Goal: Transaction & Acquisition: Purchase product/service

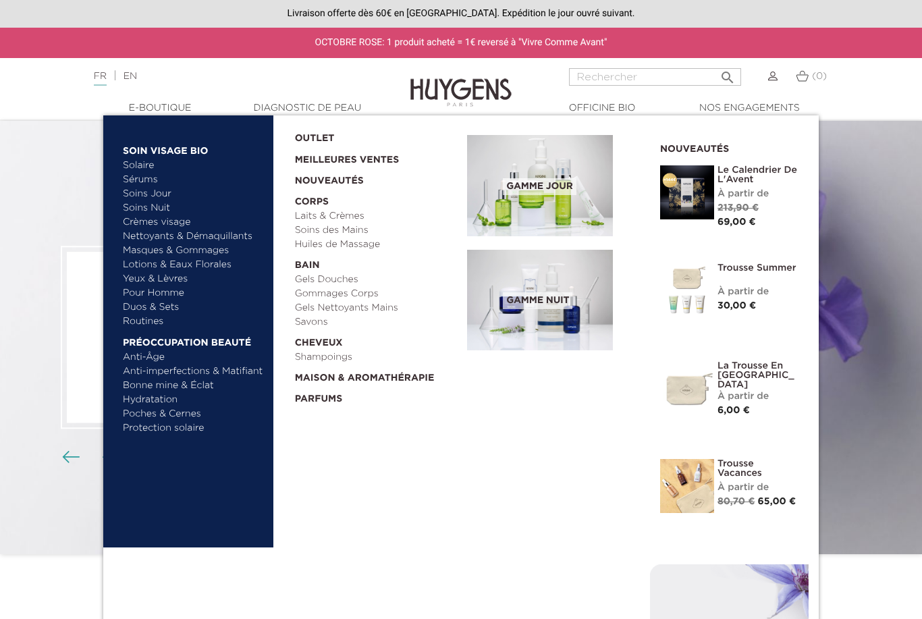
click at [560, 178] on span "Gamme jour" at bounding box center [539, 186] width 73 height 17
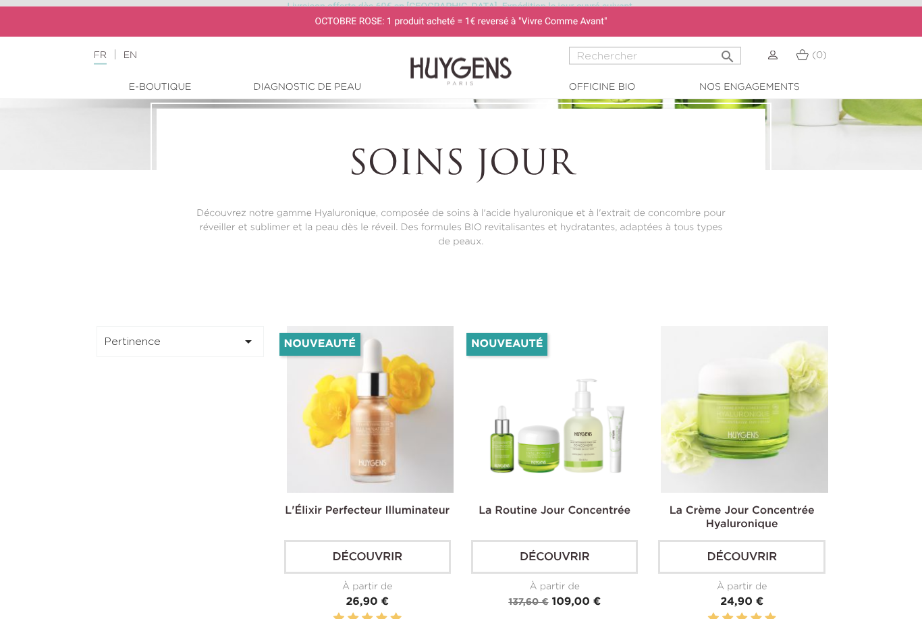
scroll to position [262, 0]
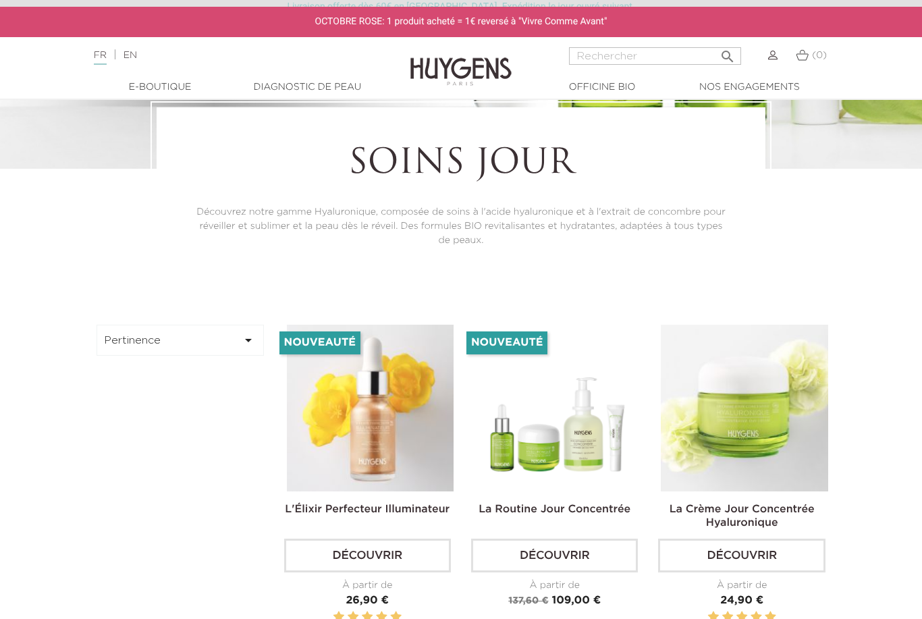
click at [117, 356] on button "Pertinence " at bounding box center [179, 340] width 167 height 31
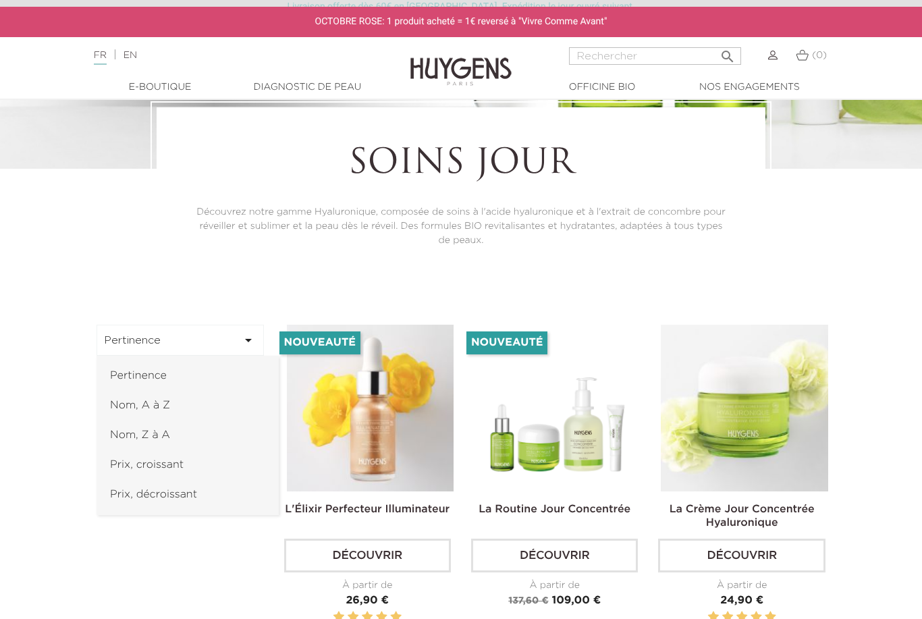
click at [130, 480] on link "Prix, croissant" at bounding box center [187, 465] width 182 height 30
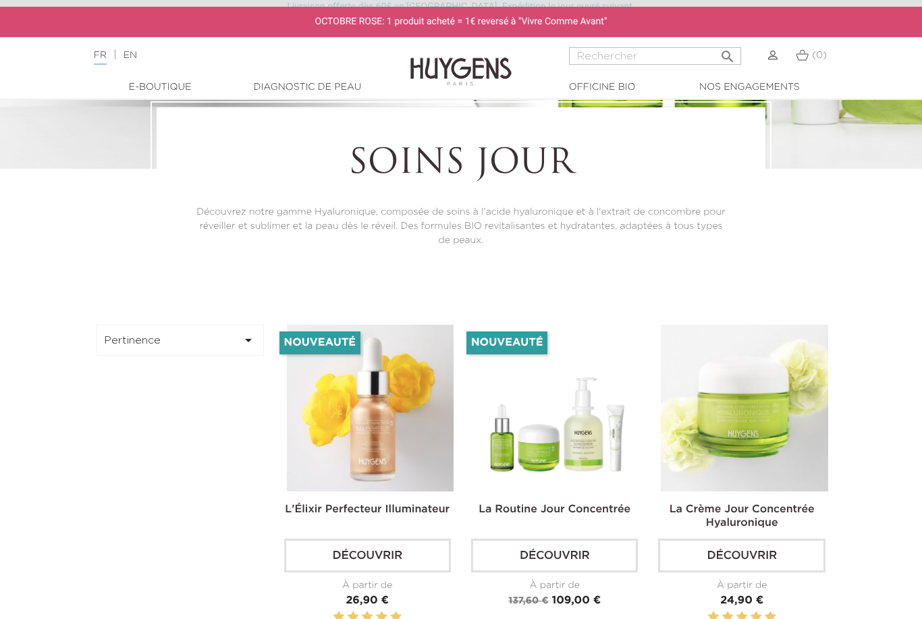
click at [117, 356] on button "Pertinence " at bounding box center [179, 340] width 167 height 31
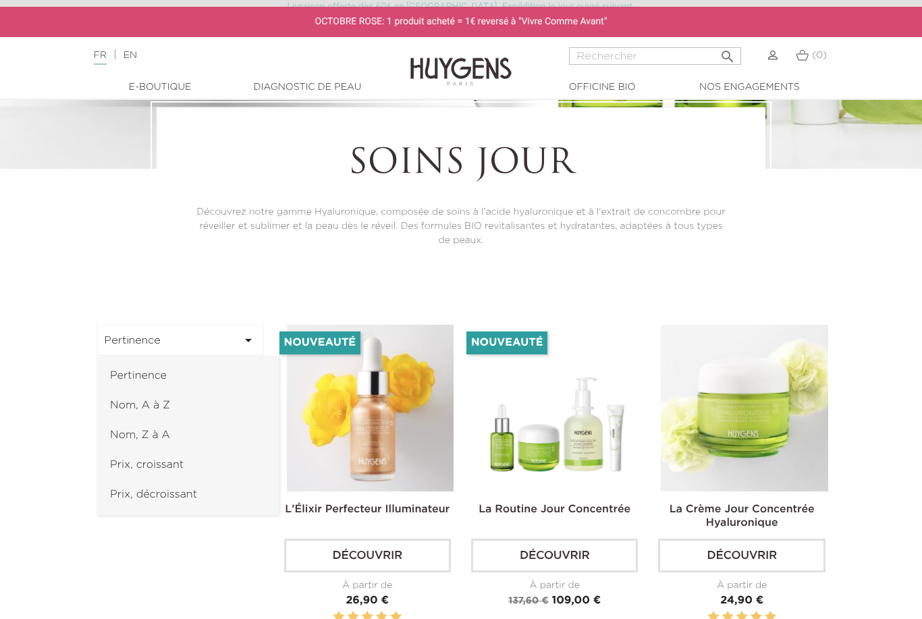
click at [150, 480] on link "Prix, croissant" at bounding box center [187, 465] width 182 height 30
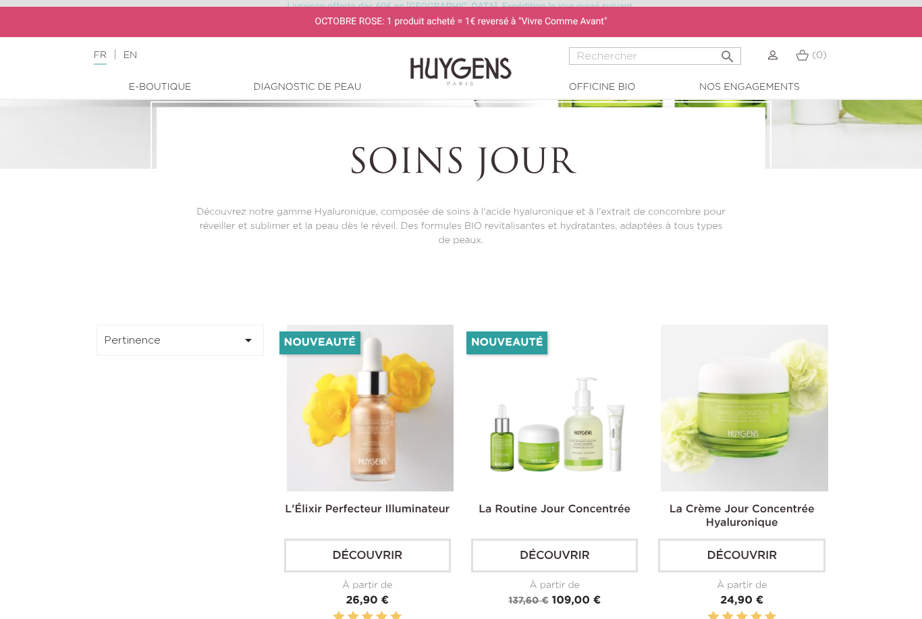
click at [134, 354] on button "Pertinence " at bounding box center [179, 340] width 167 height 31
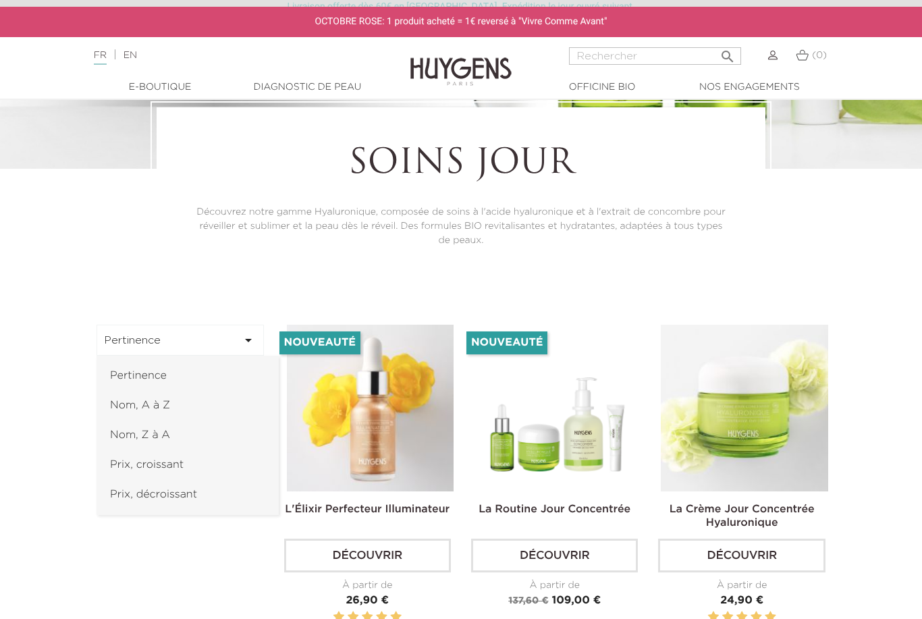
click at [129, 480] on link "Prix, croissant" at bounding box center [187, 465] width 182 height 30
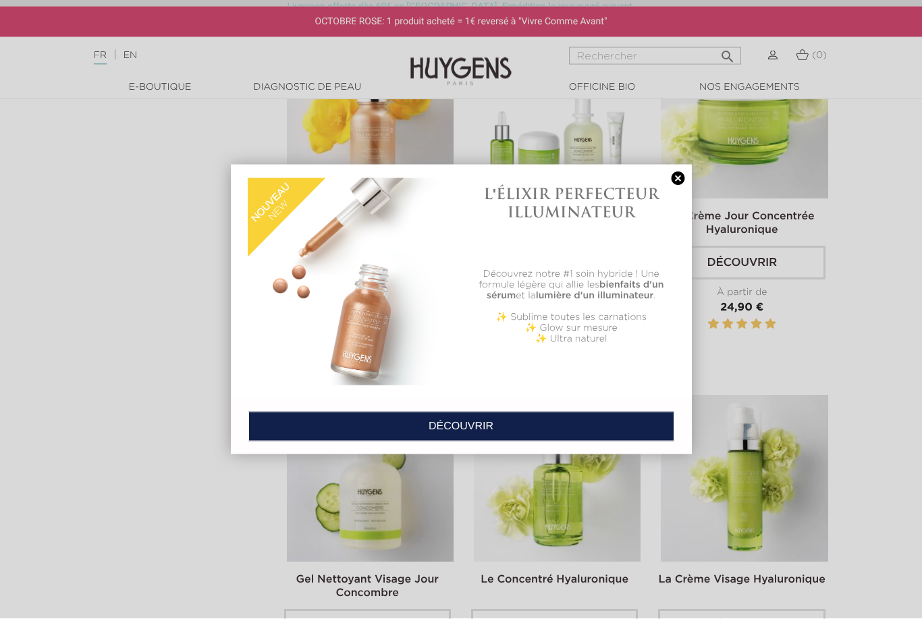
scroll to position [555, 0]
click at [679, 181] on link at bounding box center [678, 178] width 19 height 14
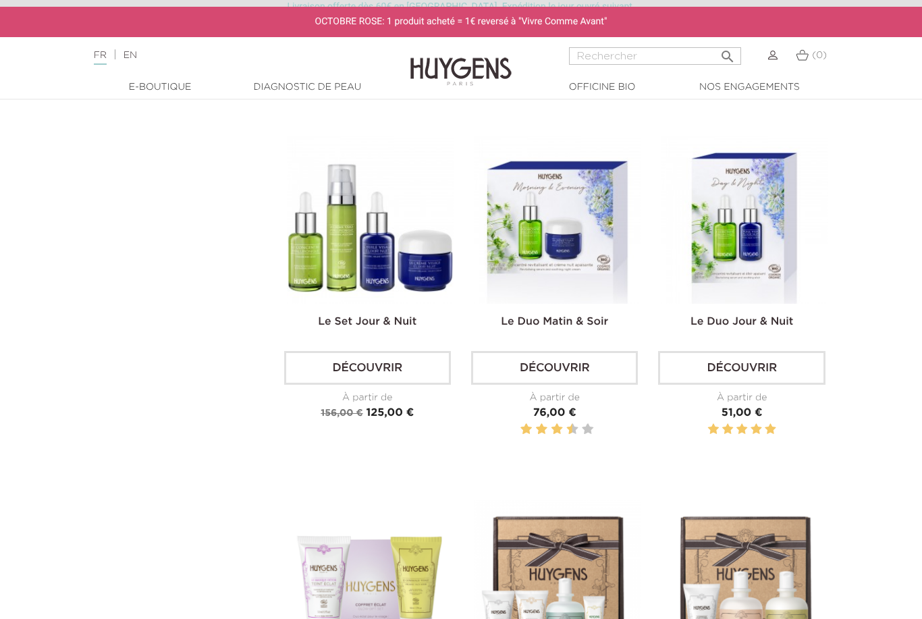
scroll to position [2630, 0]
